Goal: Transaction & Acquisition: Purchase product/service

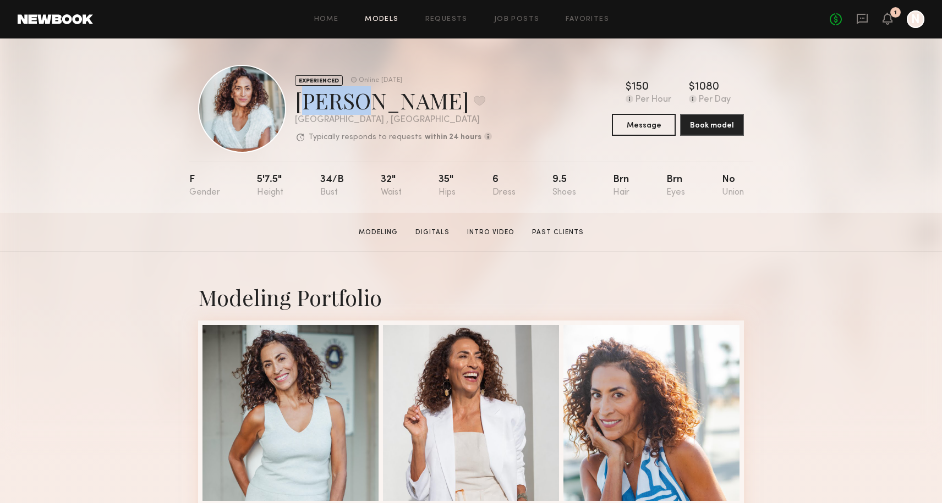
click at [380, 18] on link "Models" at bounding box center [382, 19] width 34 height 7
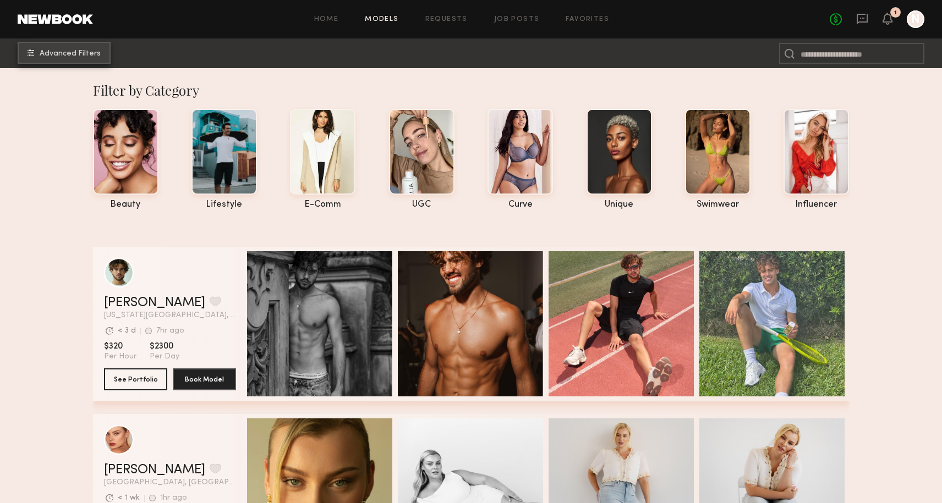
click at [82, 53] on span "Advanced Filters" at bounding box center [70, 54] width 61 height 8
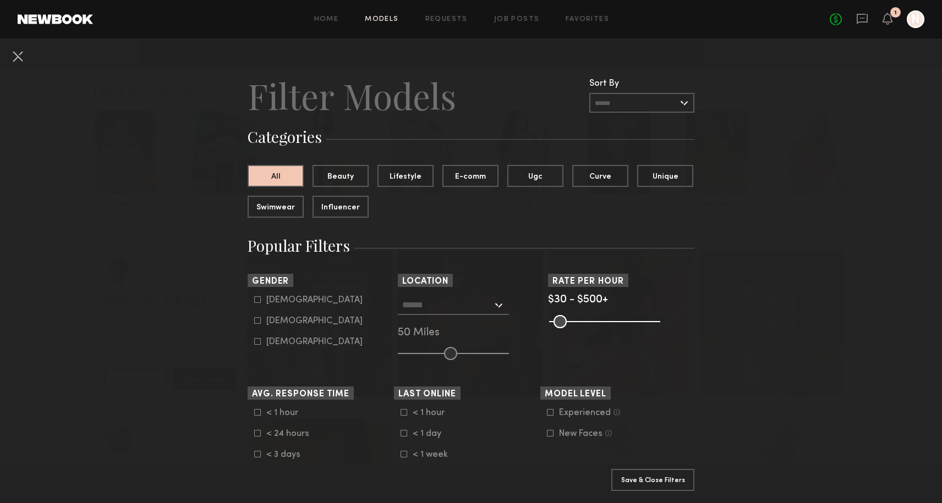
click at [260, 300] on icon at bounding box center [257, 300] width 7 height 7
type input "*"
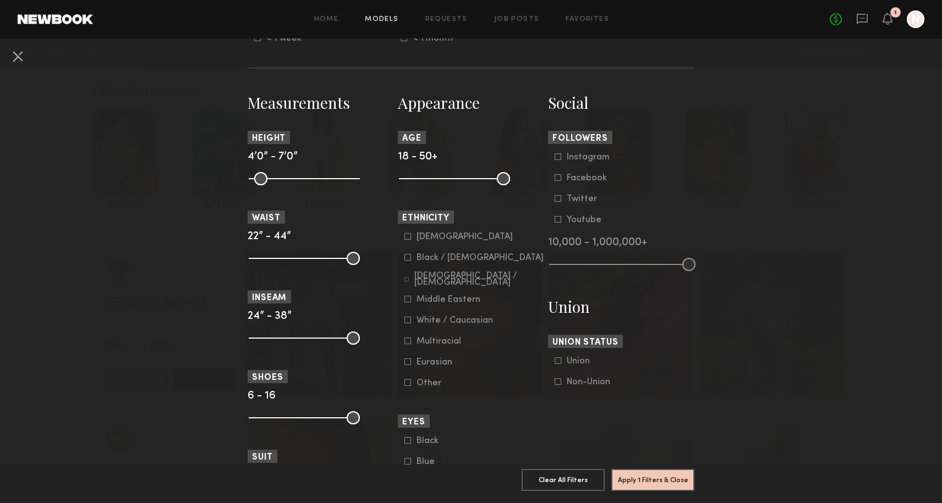
scroll to position [441, 0]
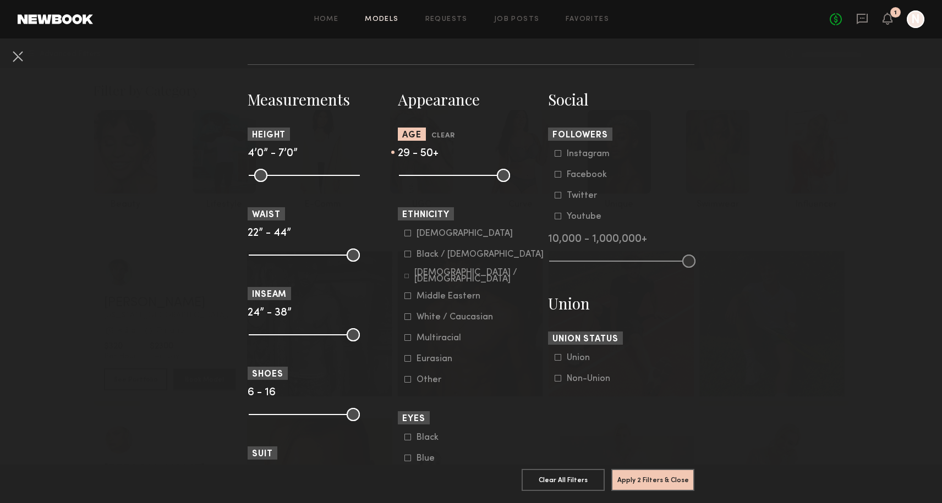
drag, startPoint x: 408, startPoint y: 176, endPoint x: 440, endPoint y: 176, distance: 31.4
type input "**"
click at [440, 176] on input "range" at bounding box center [454, 175] width 111 height 13
drag, startPoint x: 506, startPoint y: 176, endPoint x: 456, endPoint y: 176, distance: 49.5
type input "**"
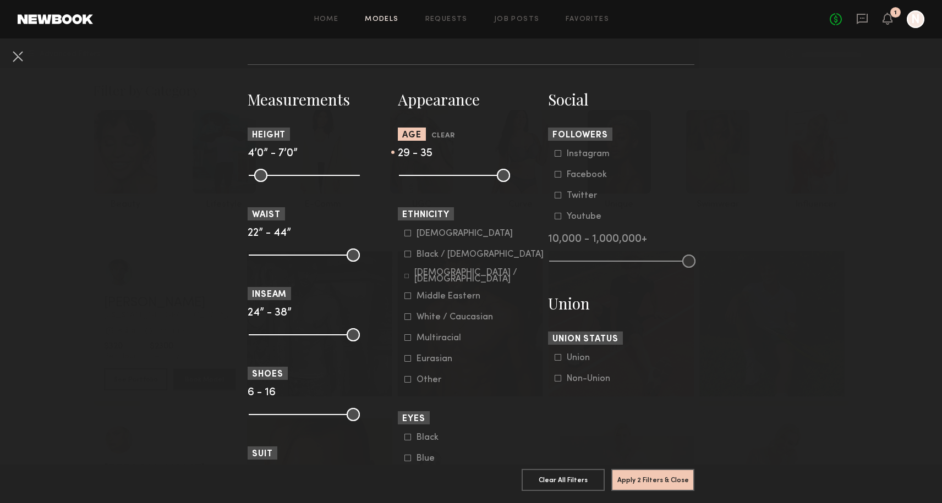
click at [456, 176] on input "range" at bounding box center [454, 175] width 111 height 13
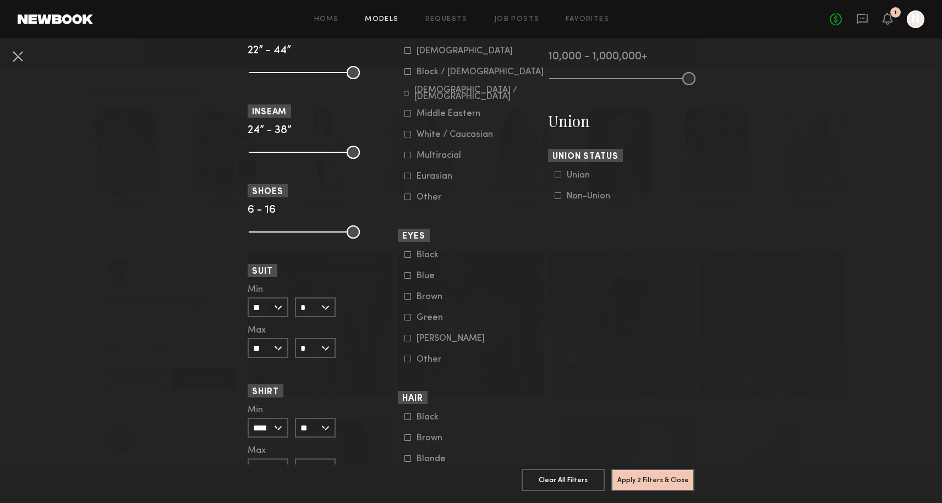
scroll to position [748, 0]
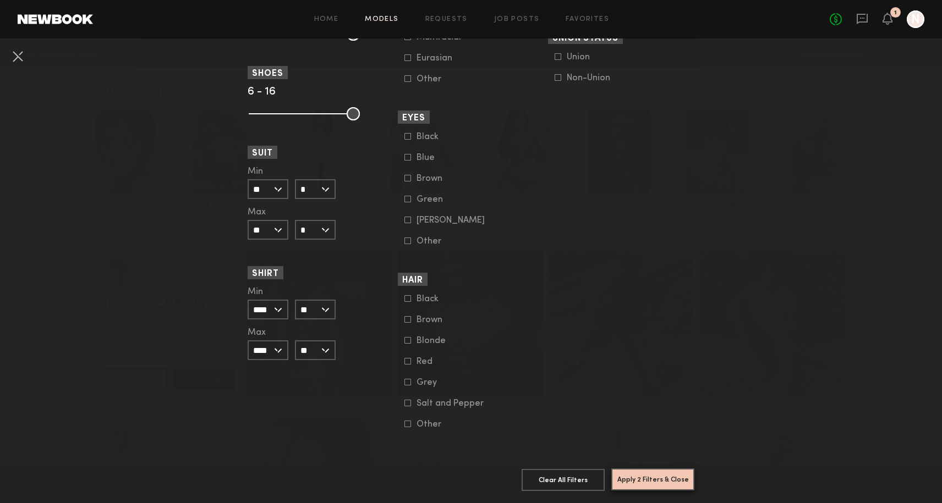
click at [652, 479] on button "Apply 2 Filters & Close" at bounding box center [652, 480] width 83 height 22
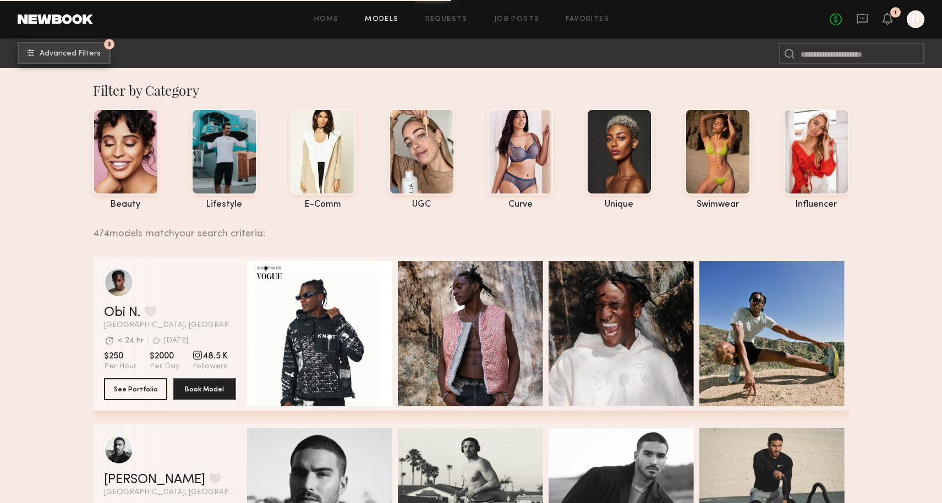
click at [80, 52] on span "Advanced Filters" at bounding box center [70, 54] width 61 height 8
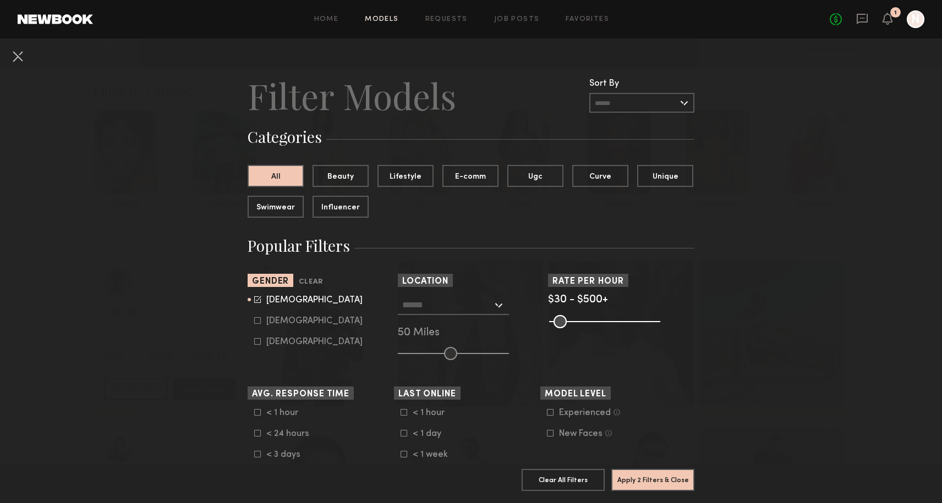
click at [256, 301] on icon at bounding box center [259, 299] width 6 height 6
type input "*"
click at [641, 477] on button "Apply 1 Filters & Close" at bounding box center [652, 480] width 83 height 22
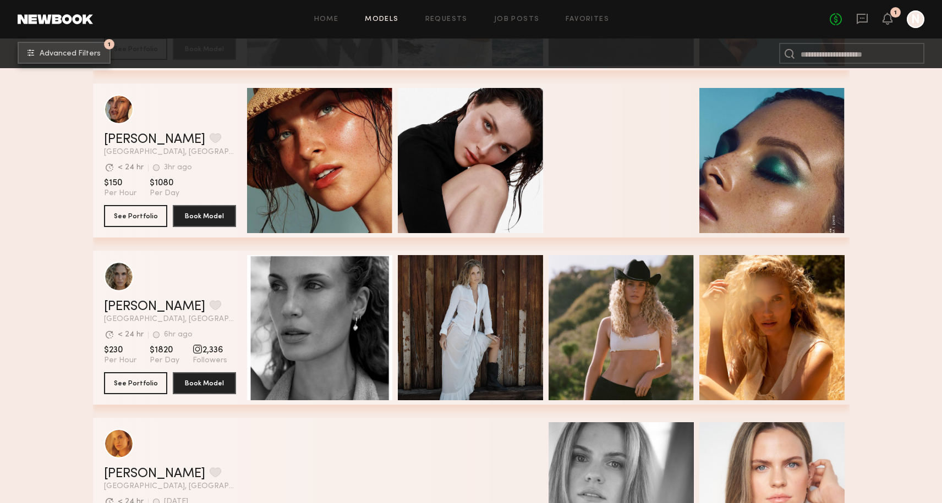
scroll to position [817, 0]
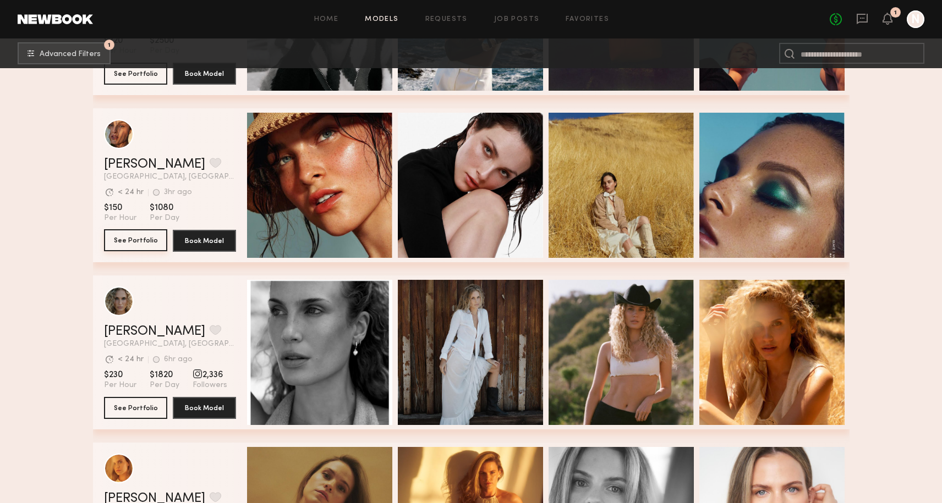
click at [155, 235] on button "See Portfolio" at bounding box center [135, 240] width 63 height 22
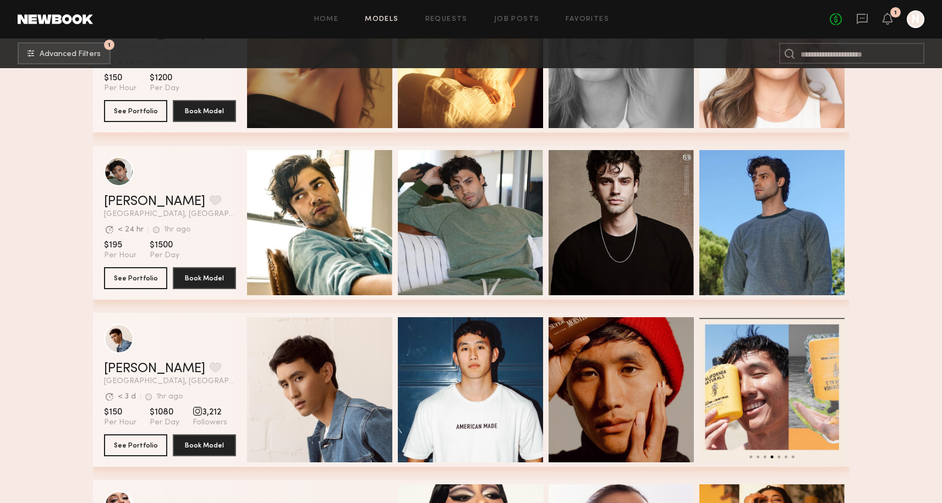
scroll to position [1294, 0]
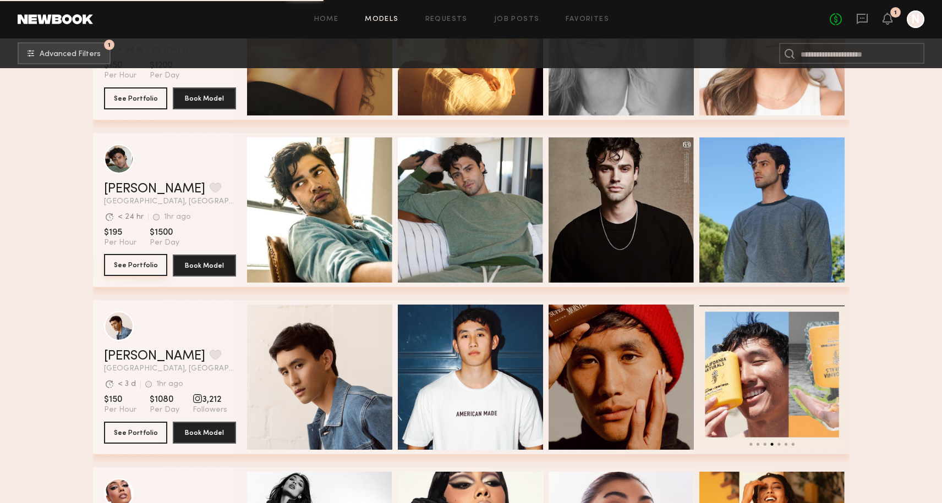
click at [129, 263] on button "See Portfolio" at bounding box center [135, 265] width 63 height 22
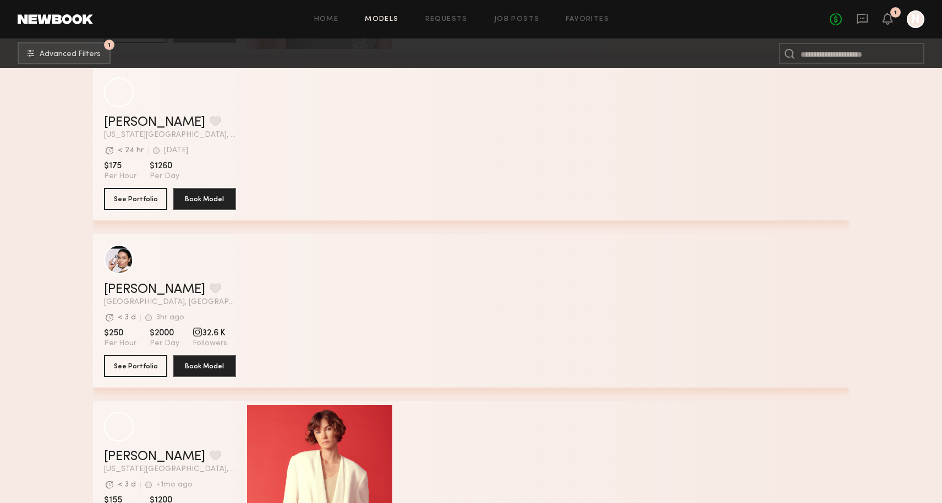
scroll to position [4526, 0]
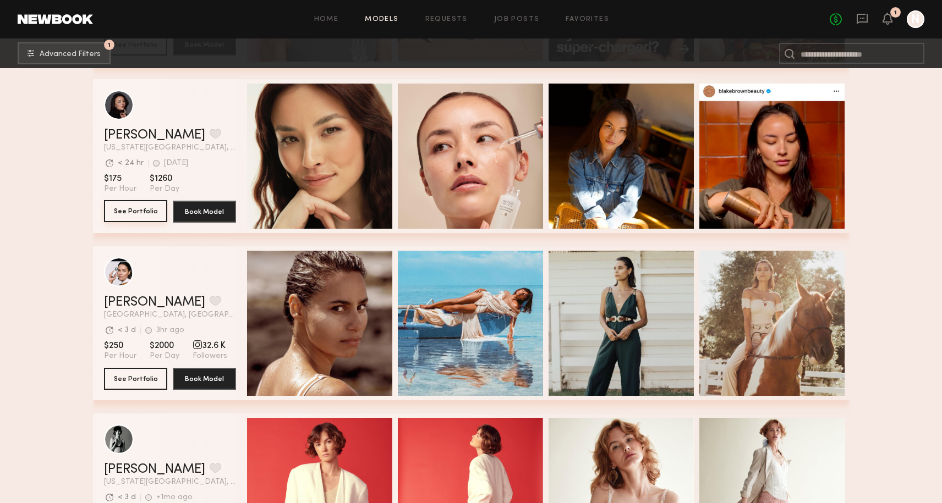
click at [147, 214] on button "See Portfolio" at bounding box center [135, 211] width 63 height 22
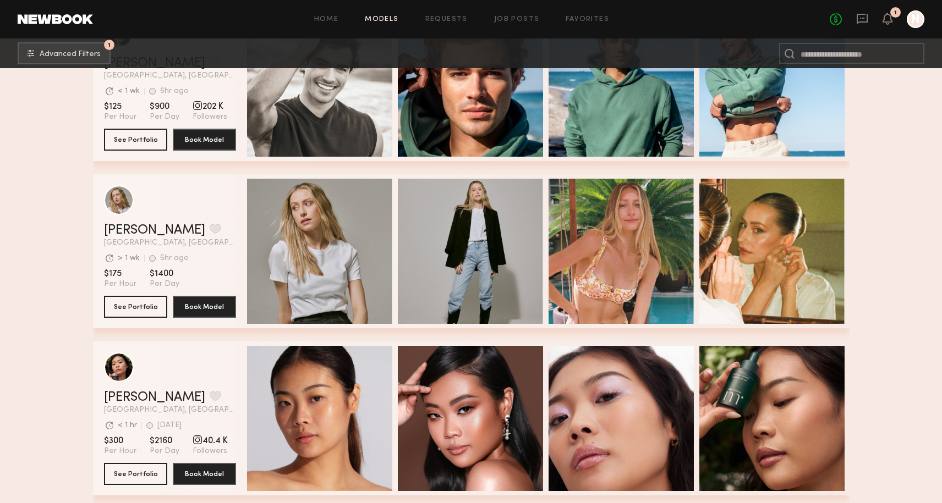
scroll to position [6781, 0]
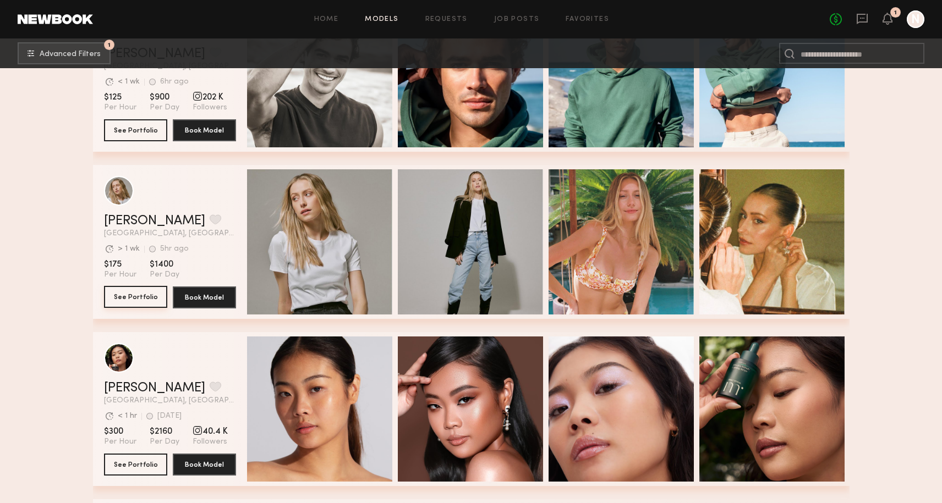
click at [131, 293] on button "See Portfolio" at bounding box center [135, 297] width 63 height 22
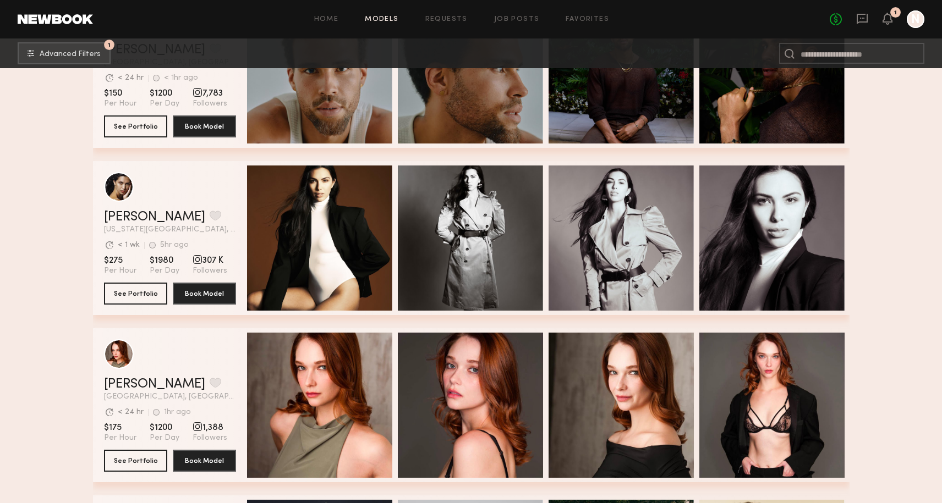
scroll to position [8530, 0]
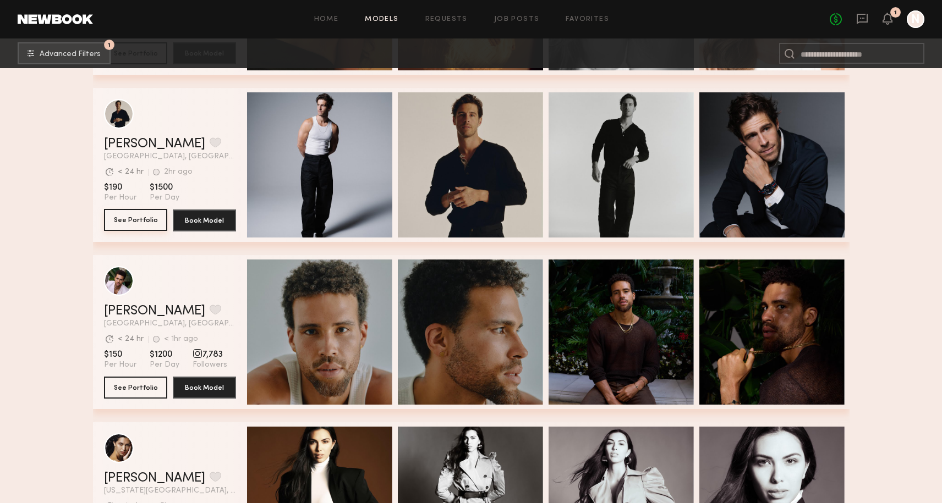
click at [142, 220] on button "See Portfolio" at bounding box center [135, 220] width 63 height 22
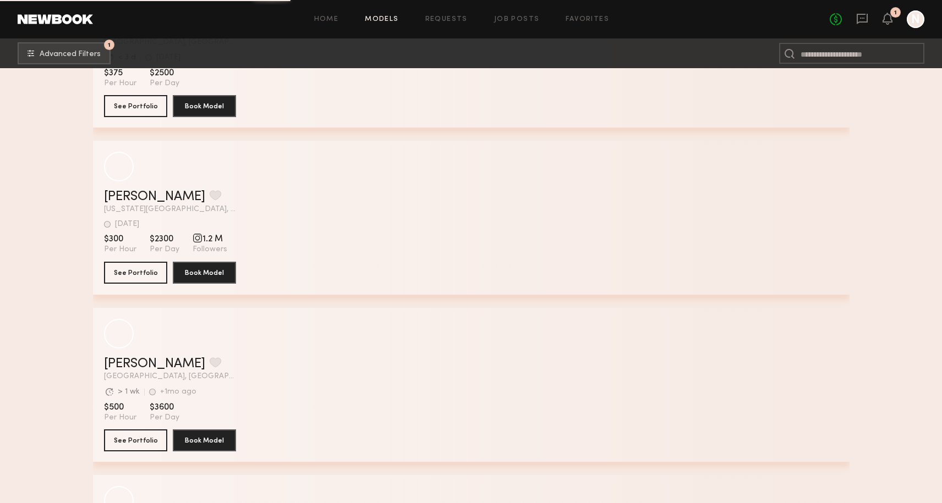
scroll to position [11398, 0]
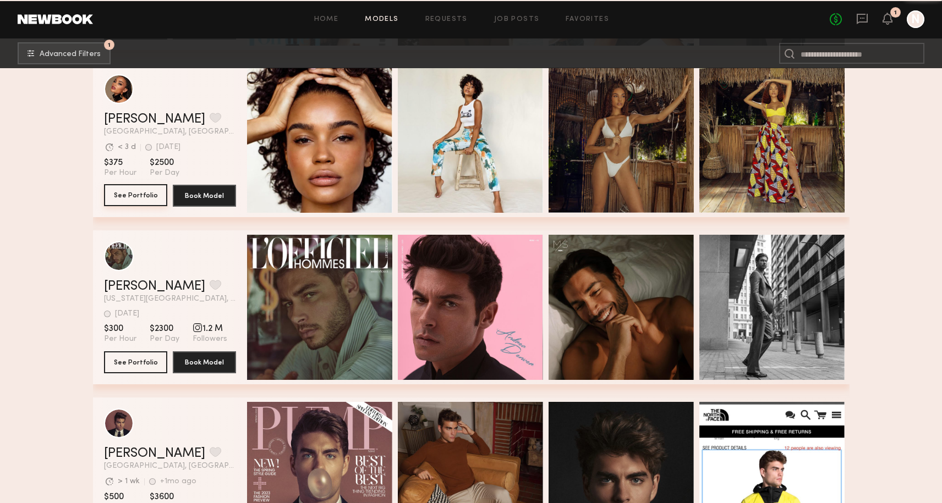
click at [145, 190] on button "See Portfolio" at bounding box center [135, 195] width 63 height 22
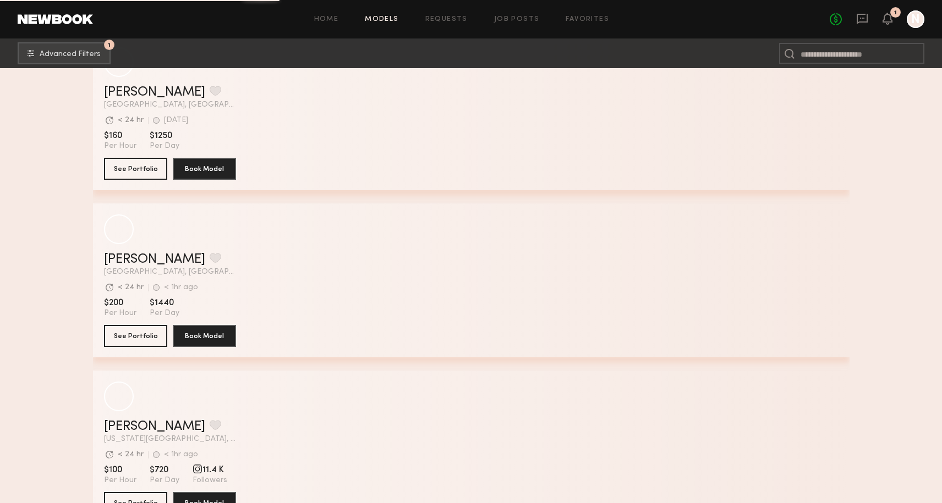
scroll to position [15502, 0]
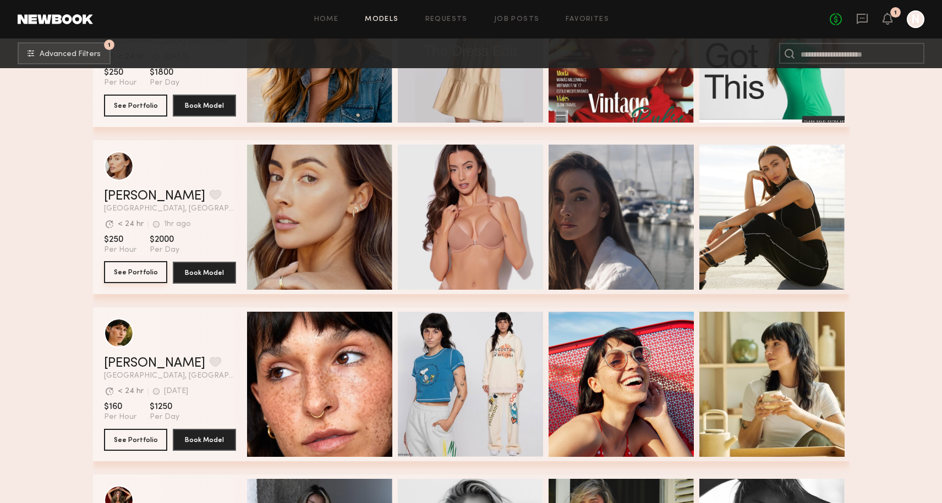
click at [141, 275] on button "See Portfolio" at bounding box center [135, 272] width 63 height 22
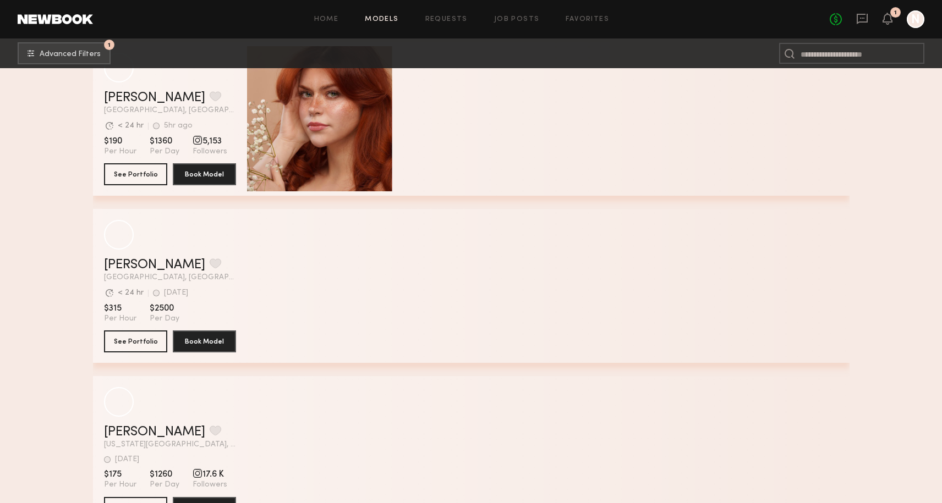
scroll to position [17244, 0]
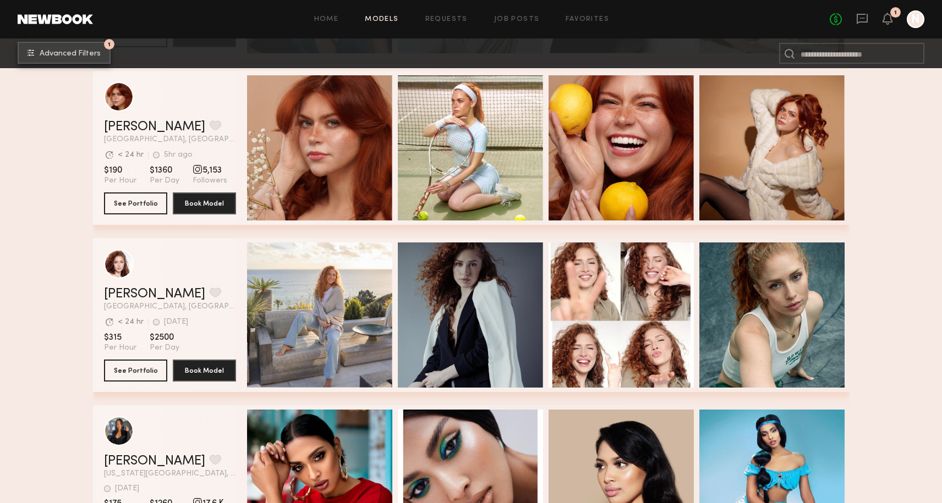
click at [47, 56] on span "Advanced Filters" at bounding box center [70, 54] width 61 height 8
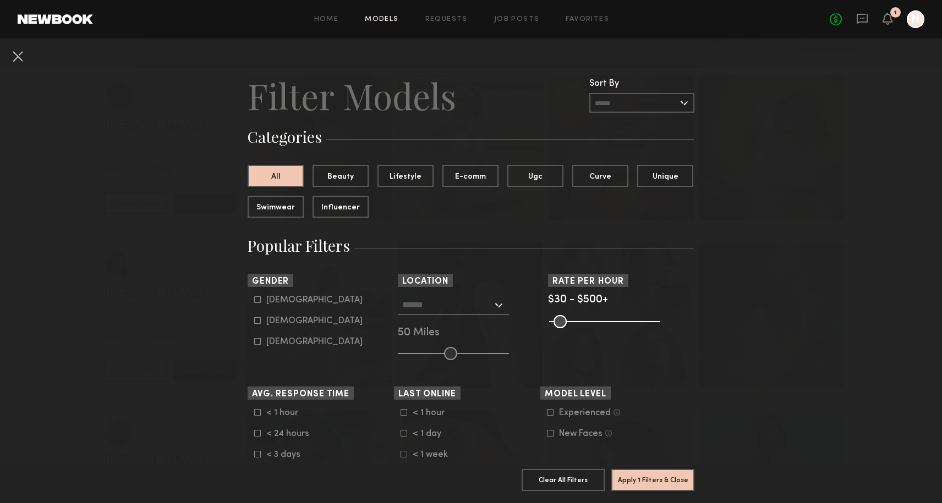
click at [259, 303] on icon at bounding box center [257, 300] width 7 height 7
type input "*"
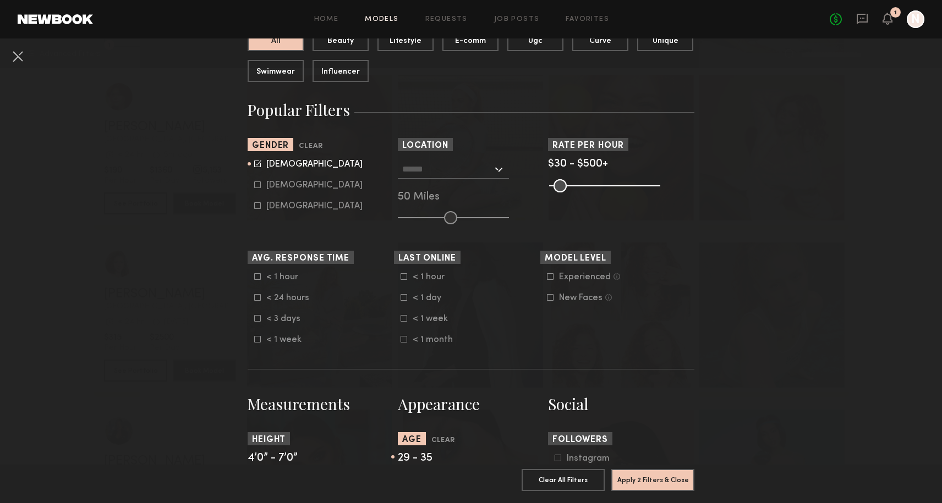
scroll to position [372, 0]
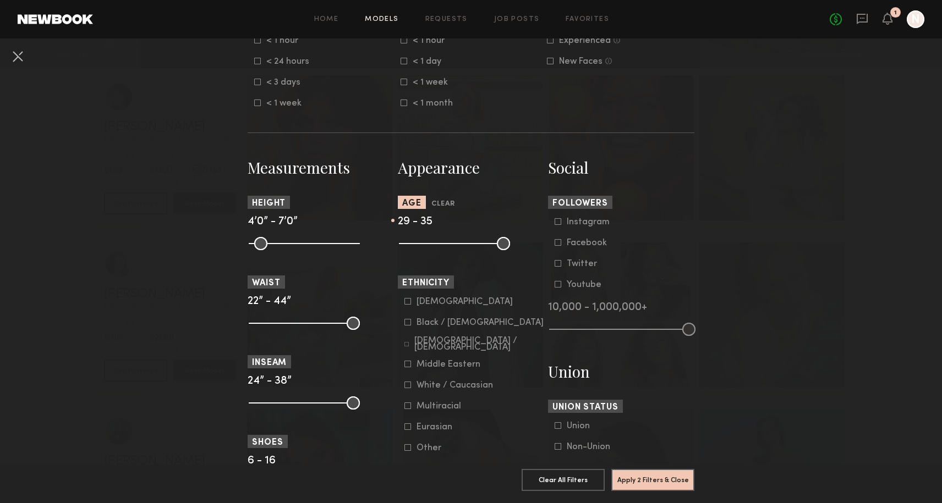
click at [409, 325] on icon at bounding box center [407, 322] width 7 height 7
click at [407, 303] on icon at bounding box center [407, 301] width 7 height 7
click at [645, 482] on button "Apply 3 Filters & Close" at bounding box center [652, 480] width 83 height 22
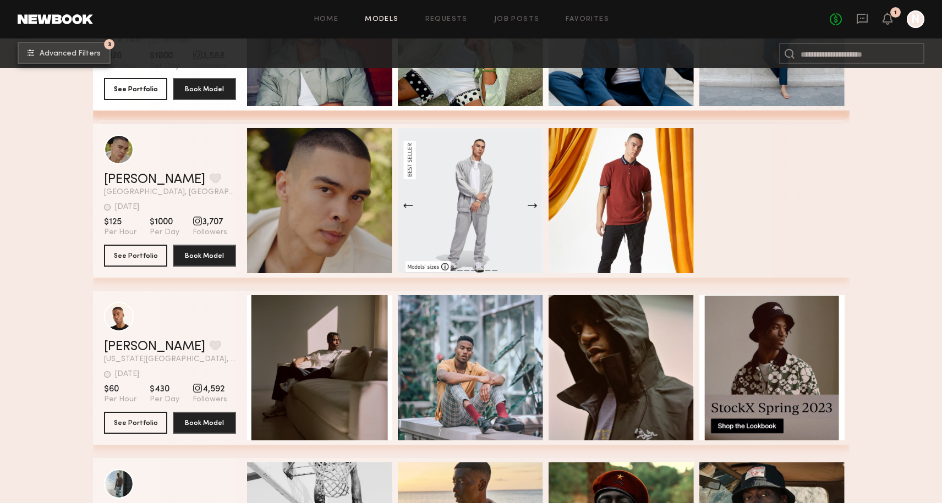
scroll to position [6330, 0]
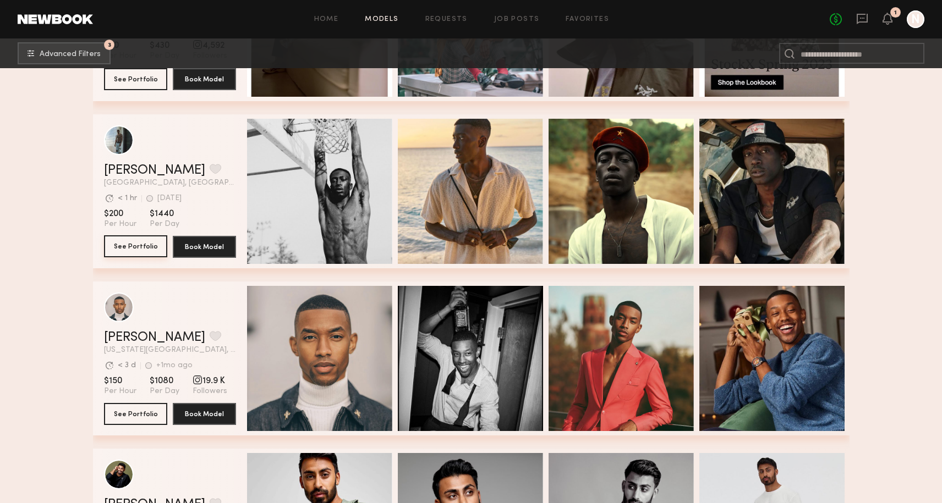
click at [142, 244] on button "See Portfolio" at bounding box center [135, 246] width 63 height 22
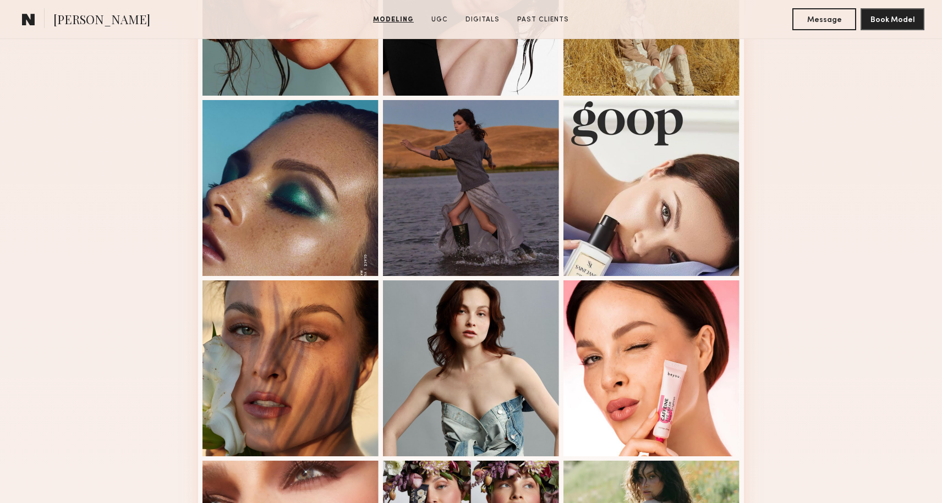
scroll to position [282, 0]
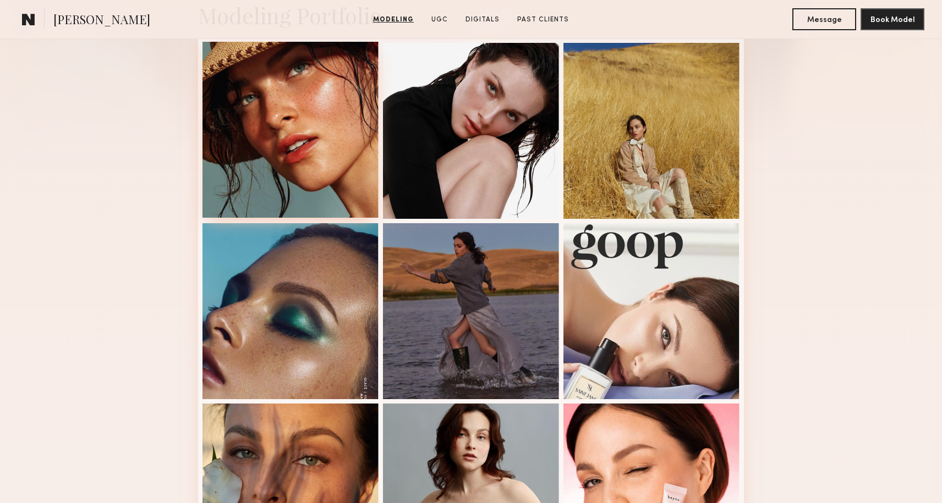
click at [321, 186] on div at bounding box center [290, 130] width 176 height 176
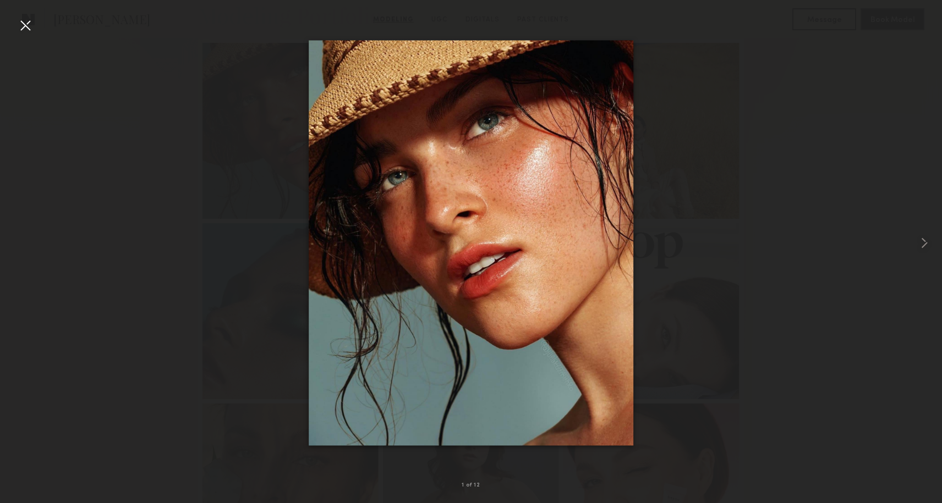
click at [678, 320] on div at bounding box center [471, 243] width 942 height 451
click at [706, 79] on div at bounding box center [471, 243] width 942 height 451
click at [20, 26] on div at bounding box center [26, 26] width 18 height 18
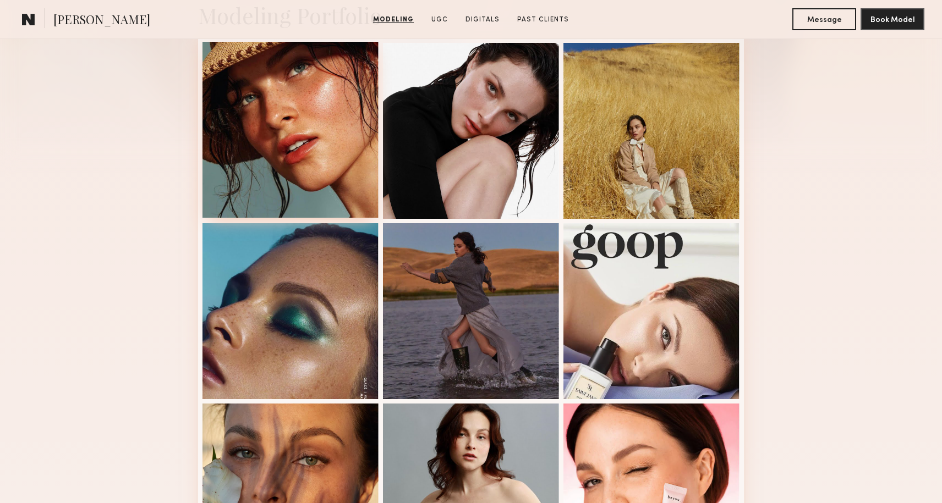
scroll to position [0, 0]
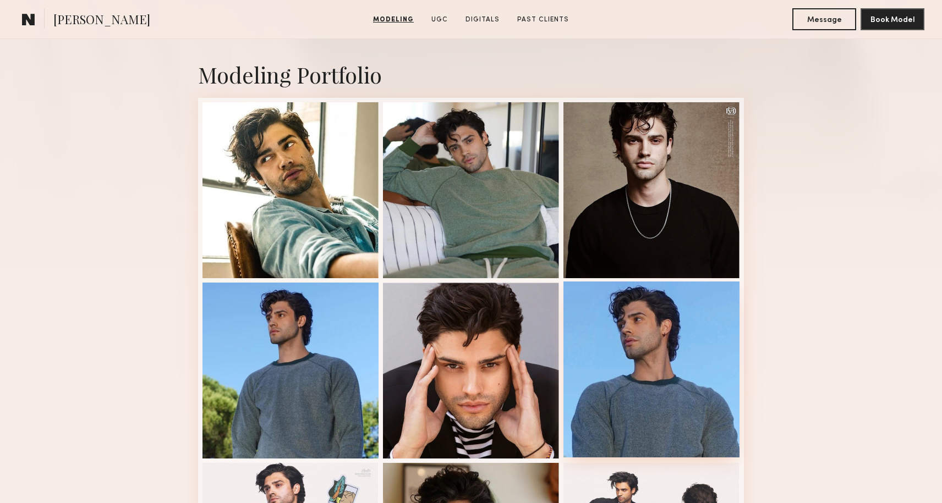
scroll to position [103, 0]
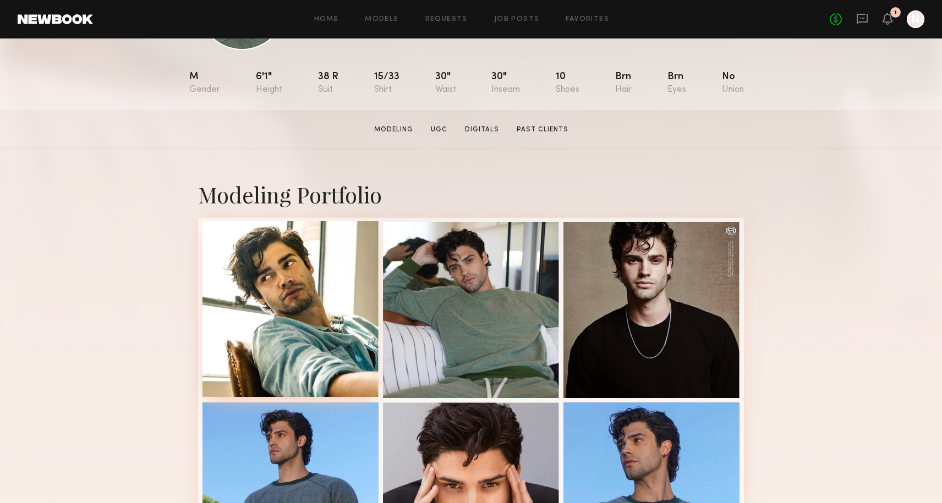
click at [312, 339] on div at bounding box center [290, 309] width 176 height 176
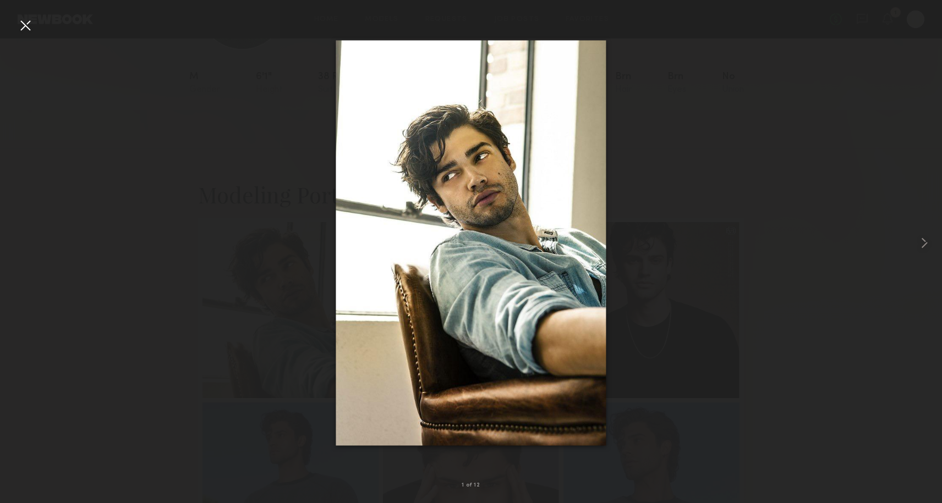
click at [694, 275] on div at bounding box center [471, 243] width 942 height 451
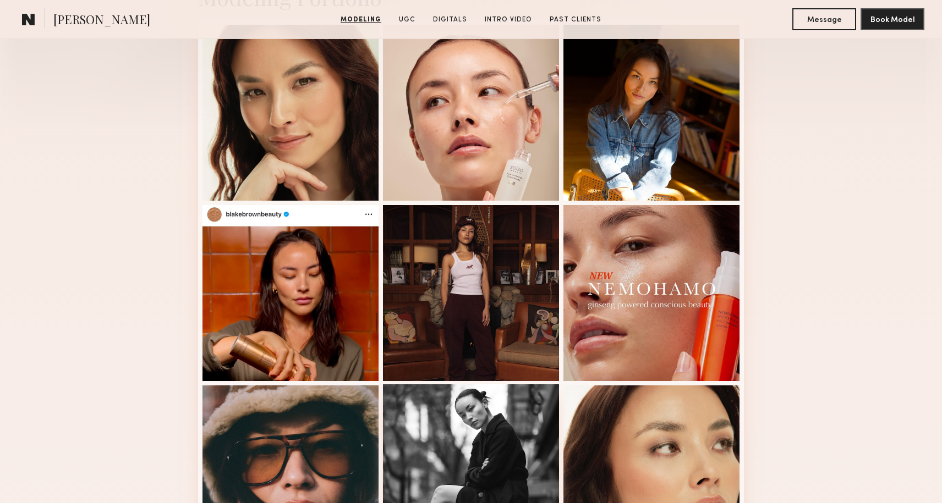
scroll to position [235, 0]
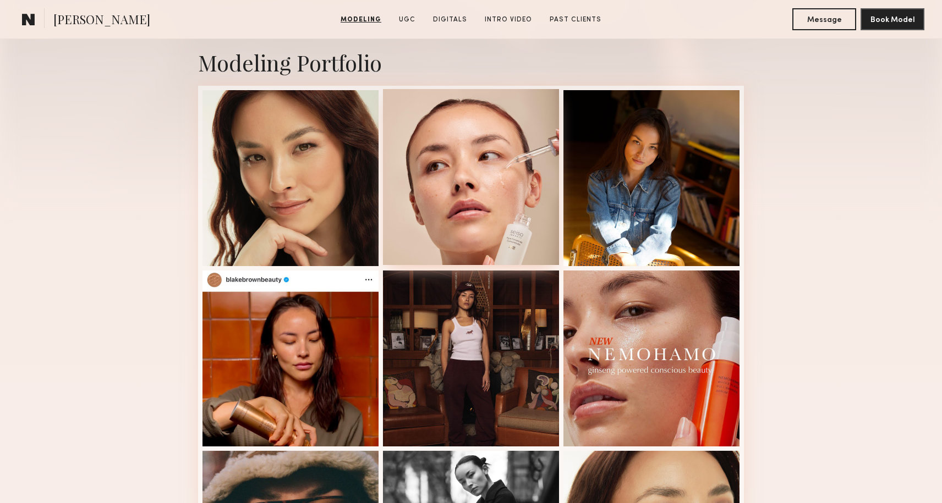
click at [495, 228] on div at bounding box center [471, 177] width 176 height 176
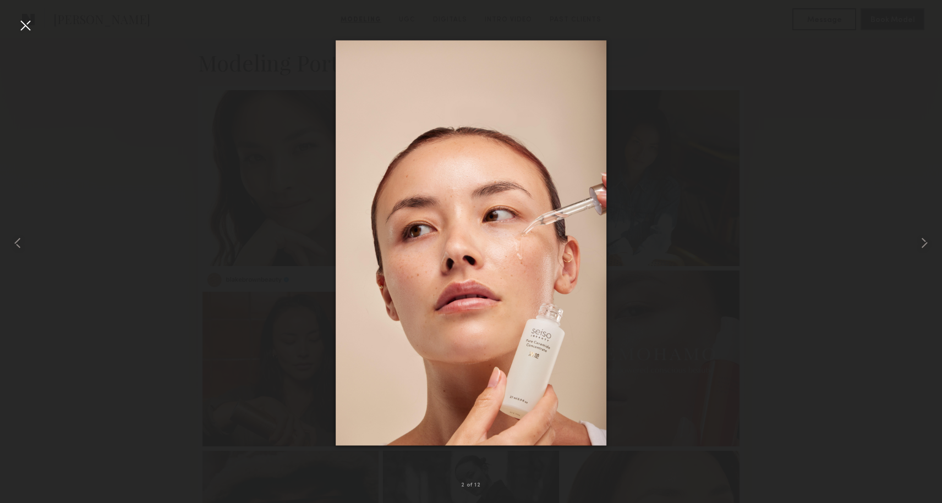
click at [655, 357] on div at bounding box center [471, 243] width 942 height 451
click at [705, 257] on div at bounding box center [471, 243] width 942 height 451
click at [29, 26] on div at bounding box center [26, 26] width 18 height 18
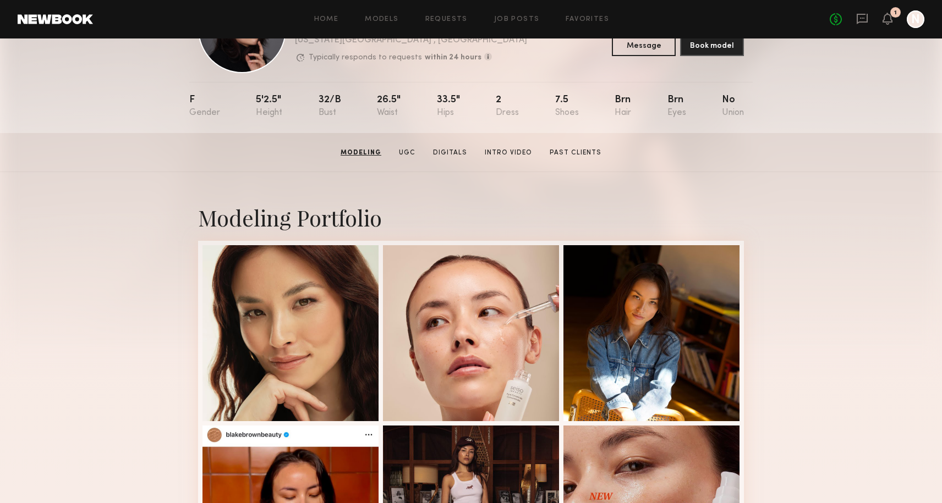
scroll to position [0, 0]
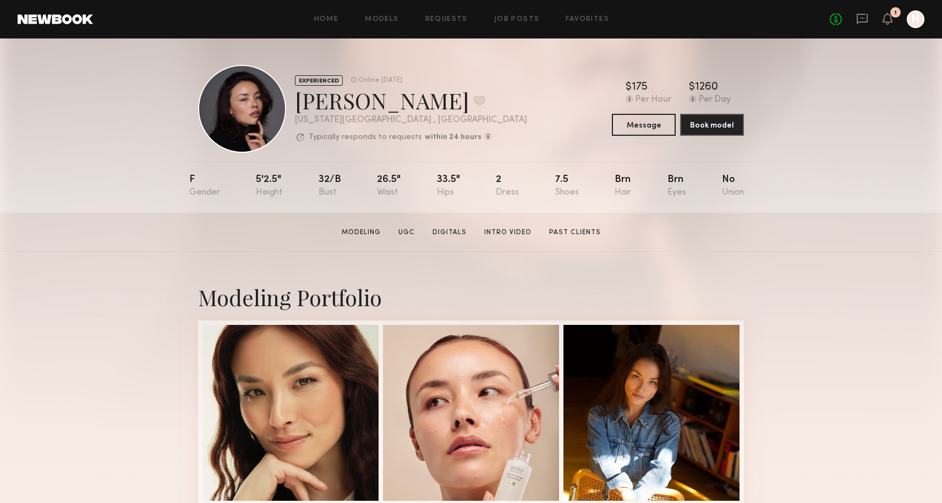
click at [581, 87] on div "EXPERIENCED Online 1d ago Madison F. Favorite New York City , NY Typically resp…" at bounding box center [471, 109] width 546 height 88
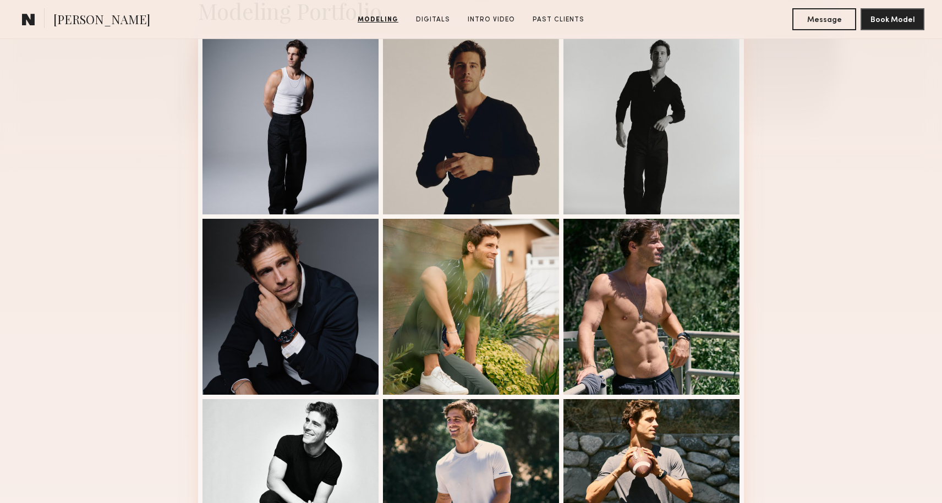
scroll to position [253, 0]
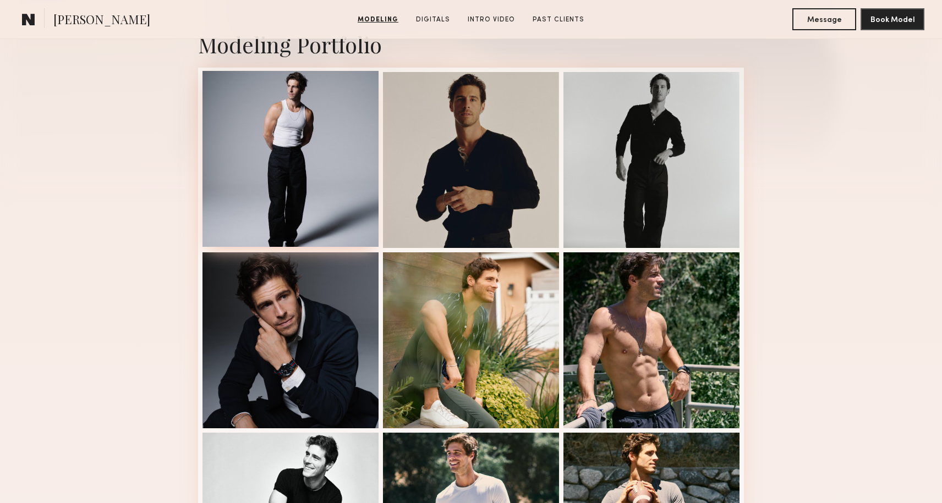
click at [297, 184] on div at bounding box center [290, 159] width 176 height 176
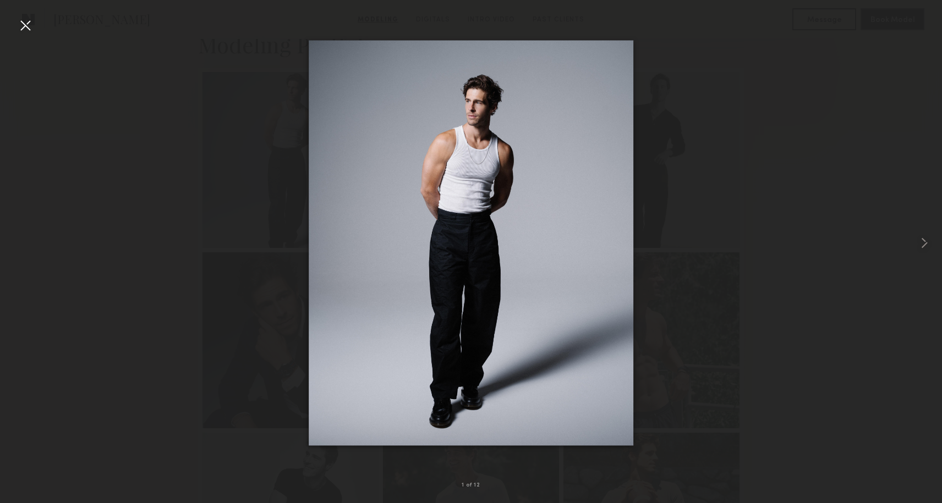
click at [679, 147] on div at bounding box center [471, 243] width 942 height 451
click at [685, 204] on div at bounding box center [471, 243] width 942 height 451
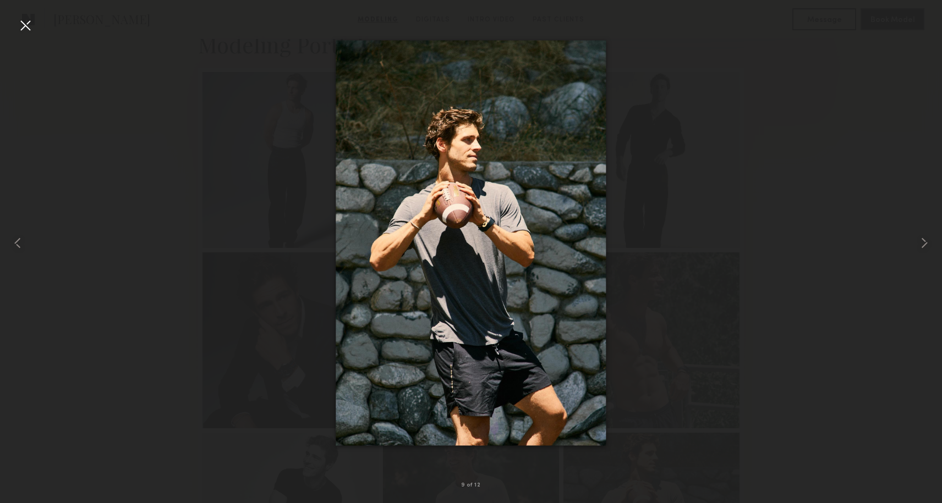
click at [702, 100] on div at bounding box center [471, 243] width 942 height 451
click at [28, 28] on div at bounding box center [26, 26] width 18 height 18
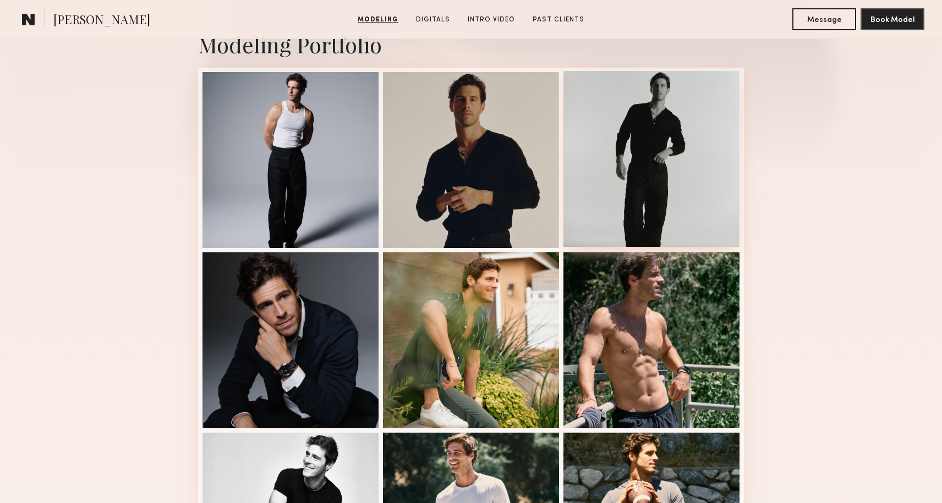
scroll to position [0, 0]
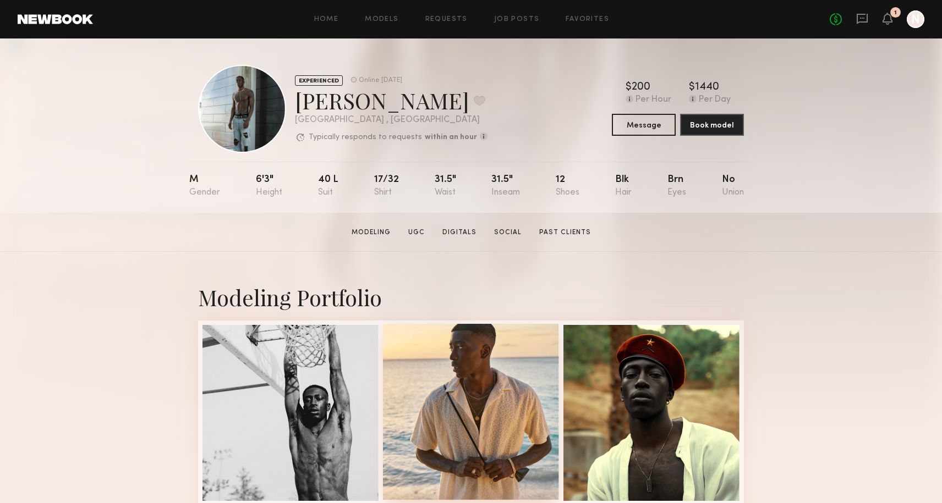
click at [482, 388] on div at bounding box center [471, 412] width 176 height 176
